Goal: Task Accomplishment & Management: Manage account settings

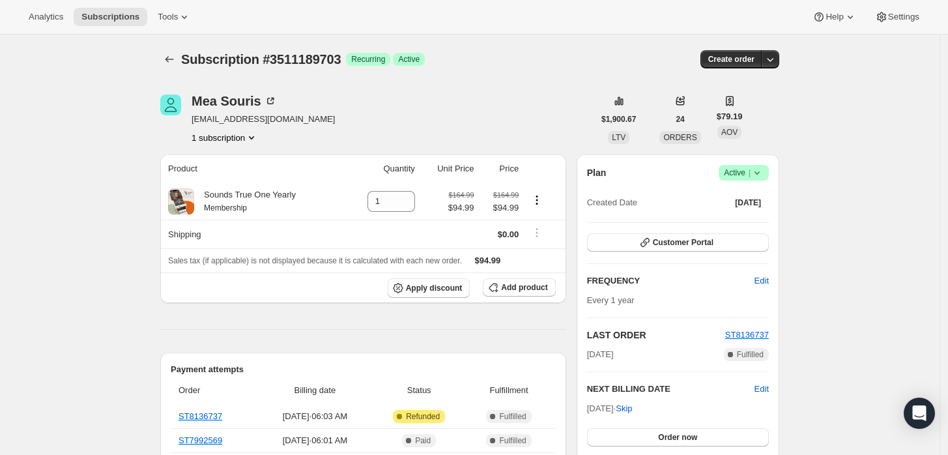
click at [766, 180] on div "Plan Success Active | Created Date Sep 30, 2022" at bounding box center [678, 188] width 182 height 47
click at [757, 173] on icon at bounding box center [756, 172] width 13 height 13
click at [734, 212] on button "Cancel subscription" at bounding box center [747, 220] width 81 height 21
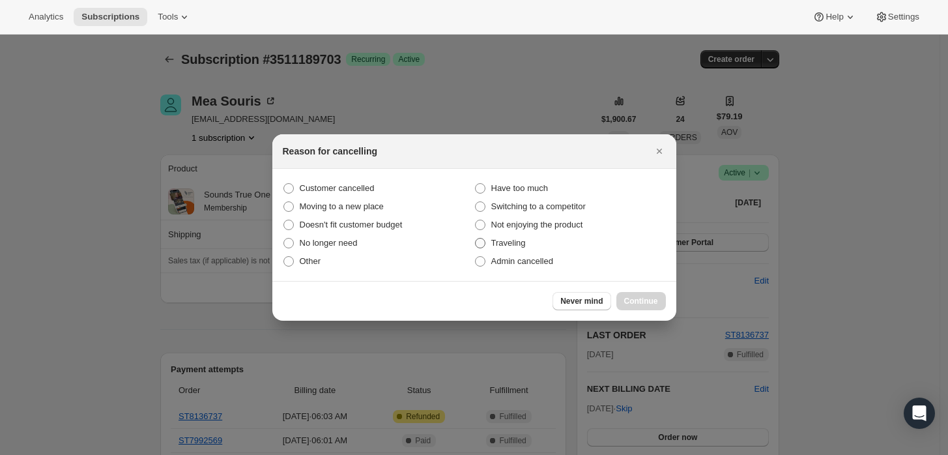
click at [547, 250] on label "Traveling" at bounding box center [569, 243] width 191 height 18
click at [475, 238] on input "Traveling" at bounding box center [475, 238] width 1 height 1
radio input "true"
click at [546, 274] on section "Customer cancelled Have too much Moving to a new place Switching to a competito…" at bounding box center [474, 225] width 404 height 112
click at [530, 257] on span "Admin cancelled" at bounding box center [522, 261] width 62 height 10
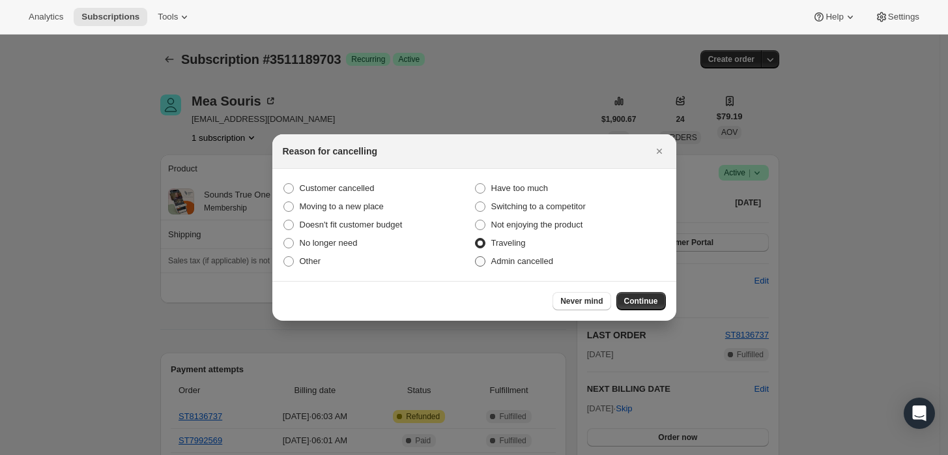
click at [475, 257] on input "Admin cancelled" at bounding box center [475, 256] width 1 height 1
radio input "true"
radio input "false"
click at [631, 303] on span "Continue" at bounding box center [641, 301] width 34 height 10
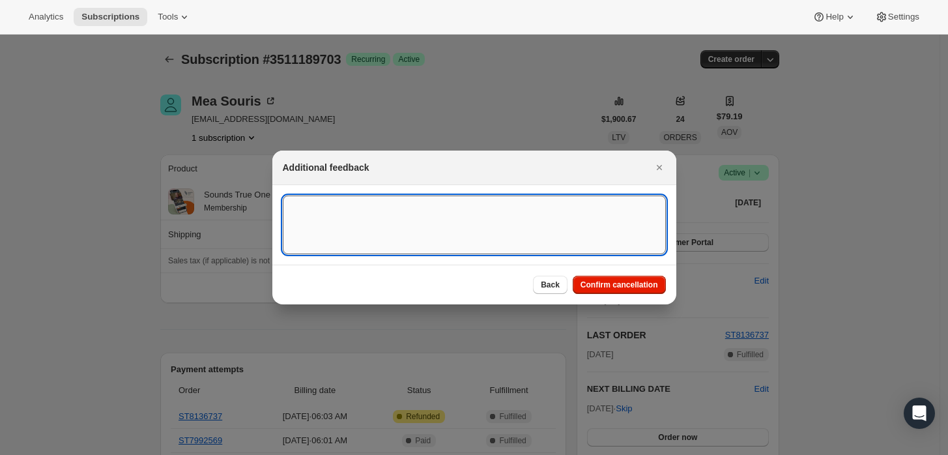
click at [596, 235] on textarea ":rbk:" at bounding box center [474, 224] width 383 height 59
type textarea "Customer requested cancellation and refund."
click at [646, 283] on span "Confirm cancellation" at bounding box center [619, 284] width 78 height 10
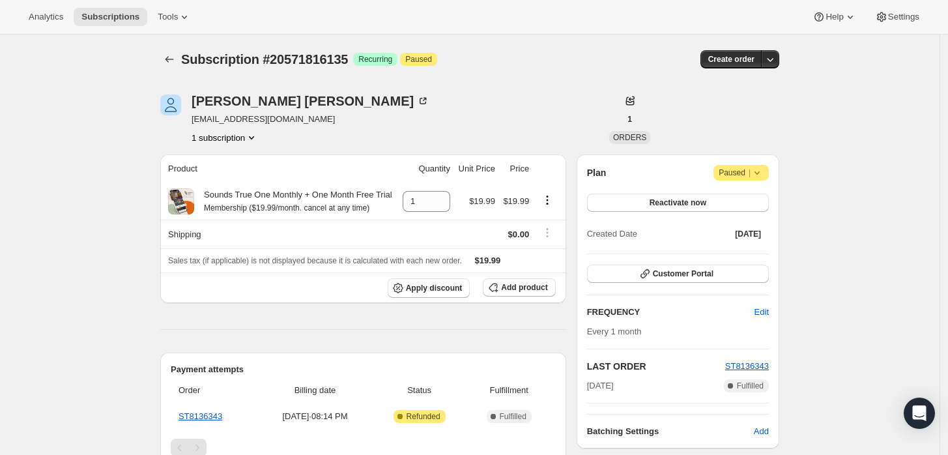
click at [755, 180] on div "Plan Attention Paused | Reactivate now Created Date [DATE]" at bounding box center [678, 204] width 182 height 78
click at [757, 178] on icon at bounding box center [756, 172] width 13 height 13
click at [728, 203] on span "Cancel subscription" at bounding box center [746, 198] width 74 height 10
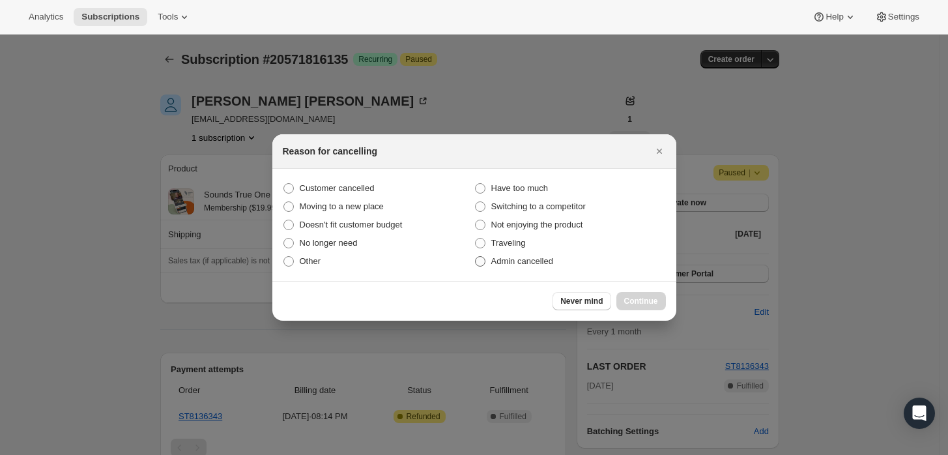
click at [543, 262] on span "Admin cancelled" at bounding box center [522, 261] width 62 height 10
click at [475, 257] on input "Admin cancelled" at bounding box center [475, 256] width 1 height 1
radio input "true"
click at [634, 305] on span "Continue" at bounding box center [641, 301] width 34 height 10
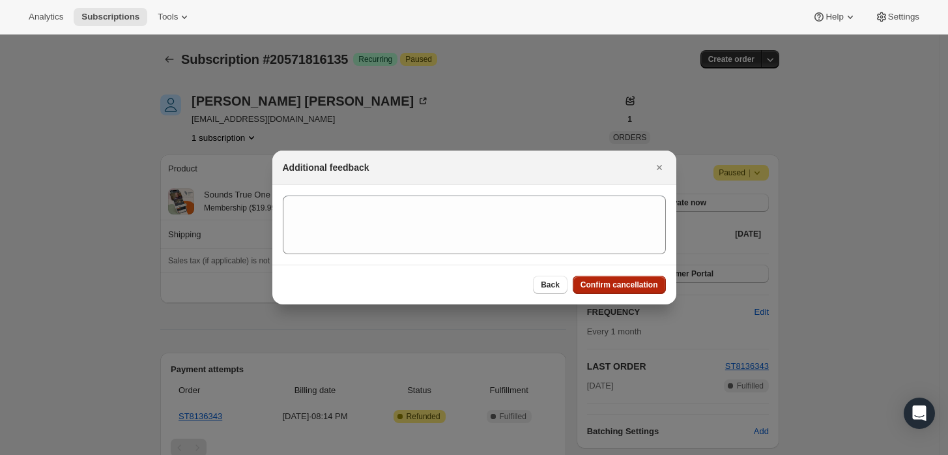
click at [611, 281] on span "Confirm cancellation" at bounding box center [619, 284] width 78 height 10
